Goal: Check status

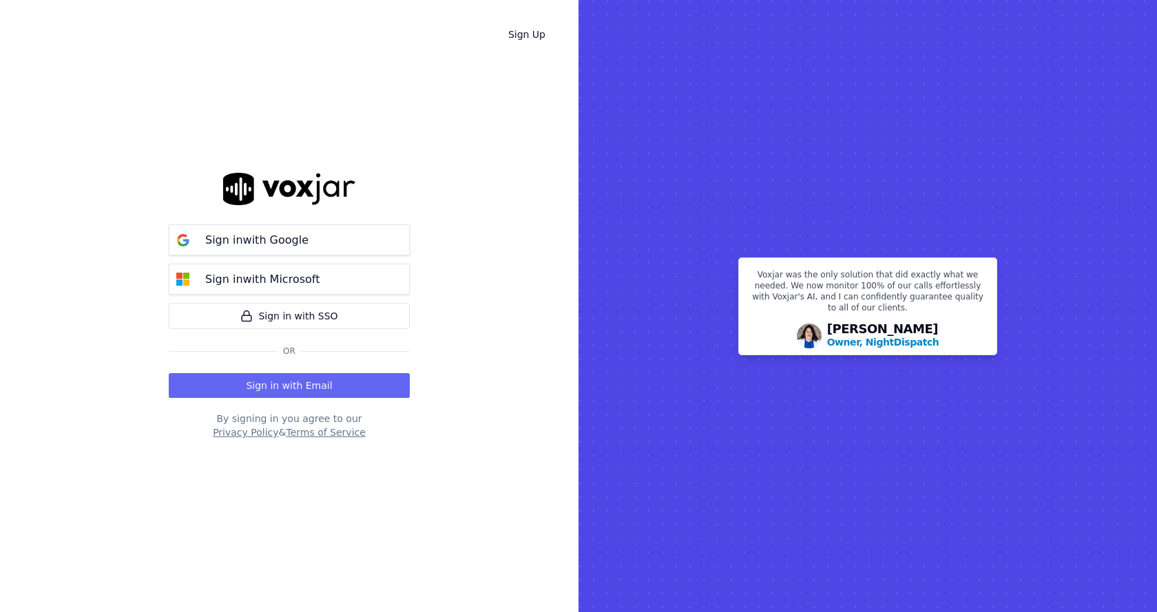
click at [310, 244] on button "Sign in with Google" at bounding box center [289, 239] width 241 height 31
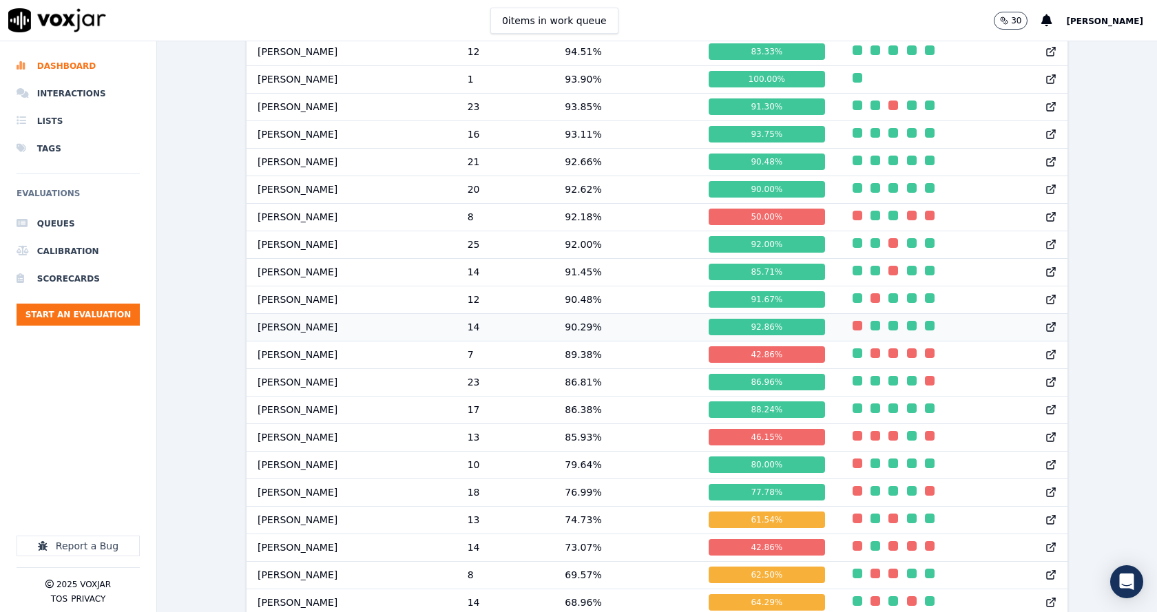
scroll to position [1239, 0]
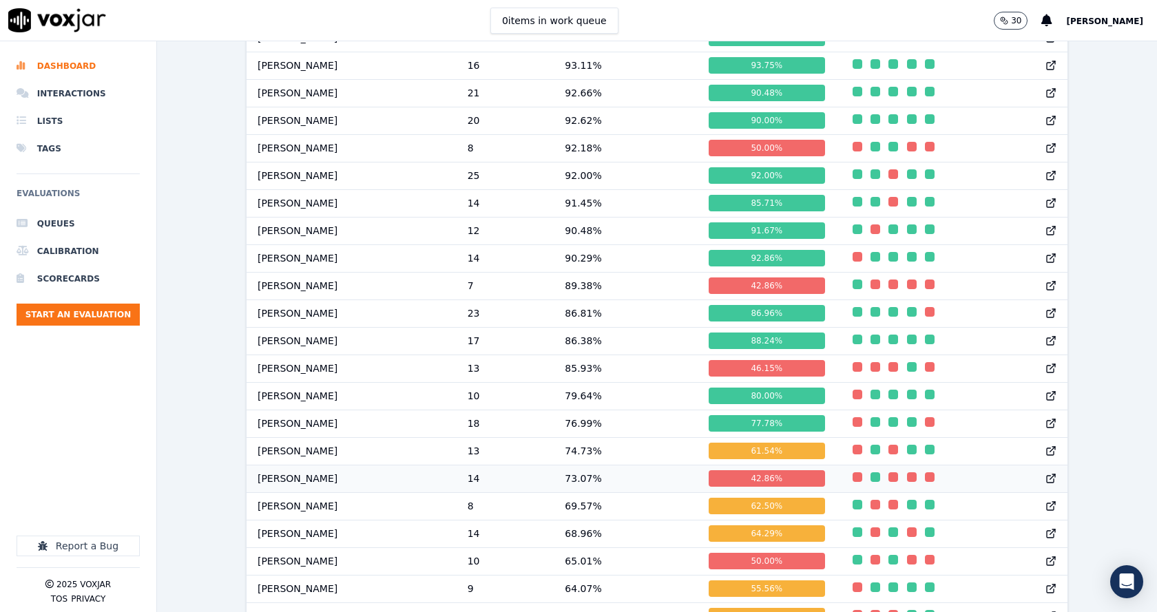
click at [573, 489] on td "73.07 %" at bounding box center [626, 479] width 144 height 28
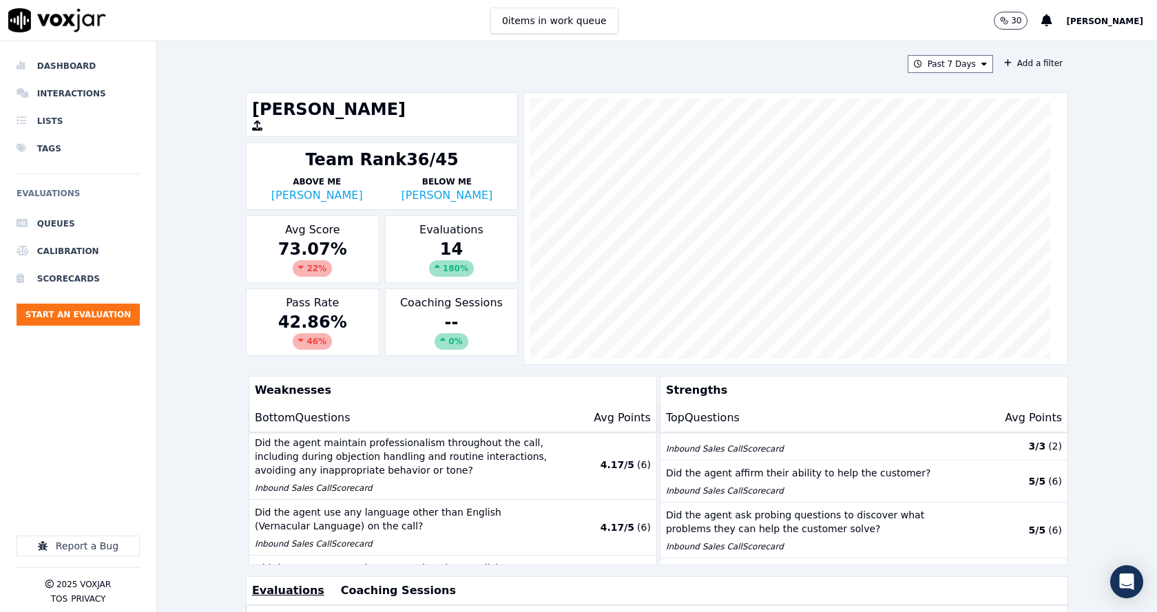
scroll to position [275, 0]
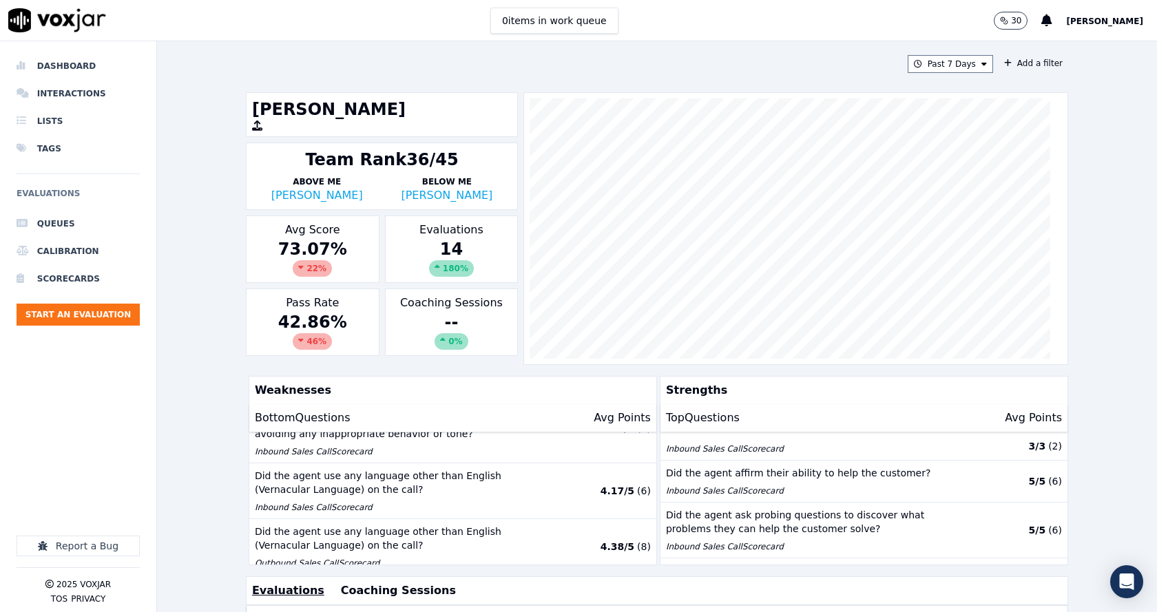
click at [1132, 335] on div "Past 7 Days Add a filter Marcus Kunwar Team Rank 36/45 Above Me Brandon Roy Bel…" at bounding box center [657, 326] width 1000 height 571
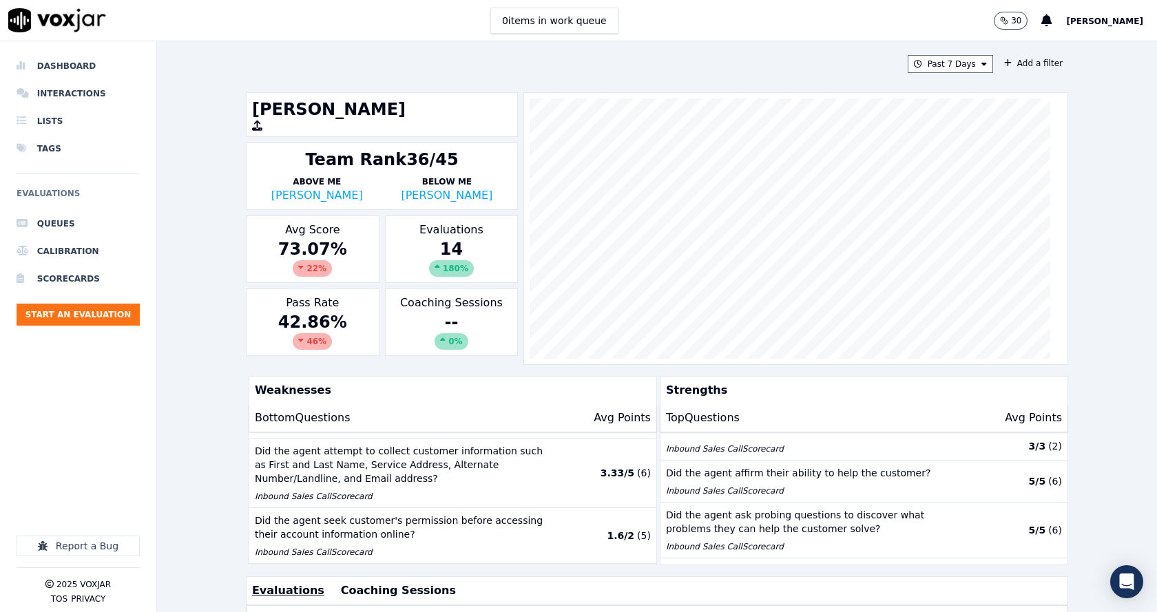
scroll to position [69, 0]
